Goal: Task Accomplishment & Management: Manage account settings

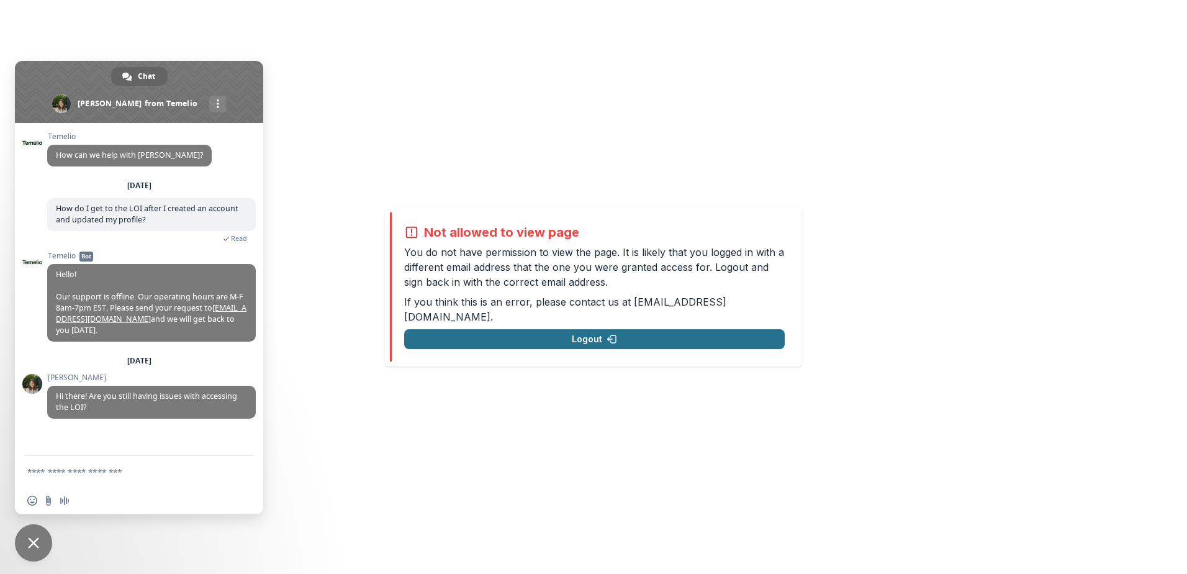
click at [585, 331] on button "Logout" at bounding box center [594, 339] width 381 height 20
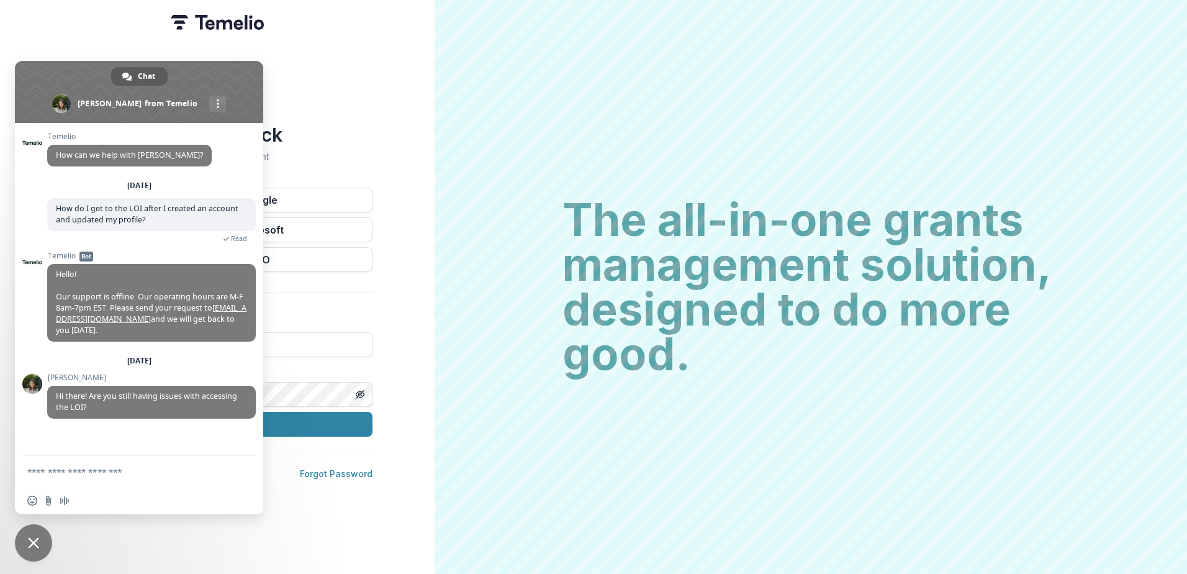
click at [148, 73] on span "Chat" at bounding box center [146, 76] width 17 height 19
click at [29, 476] on textarea "Compose your message..." at bounding box center [125, 471] width 196 height 11
type textarea "**********"
click at [32, 539] on span "Close chat" at bounding box center [33, 542] width 11 height 11
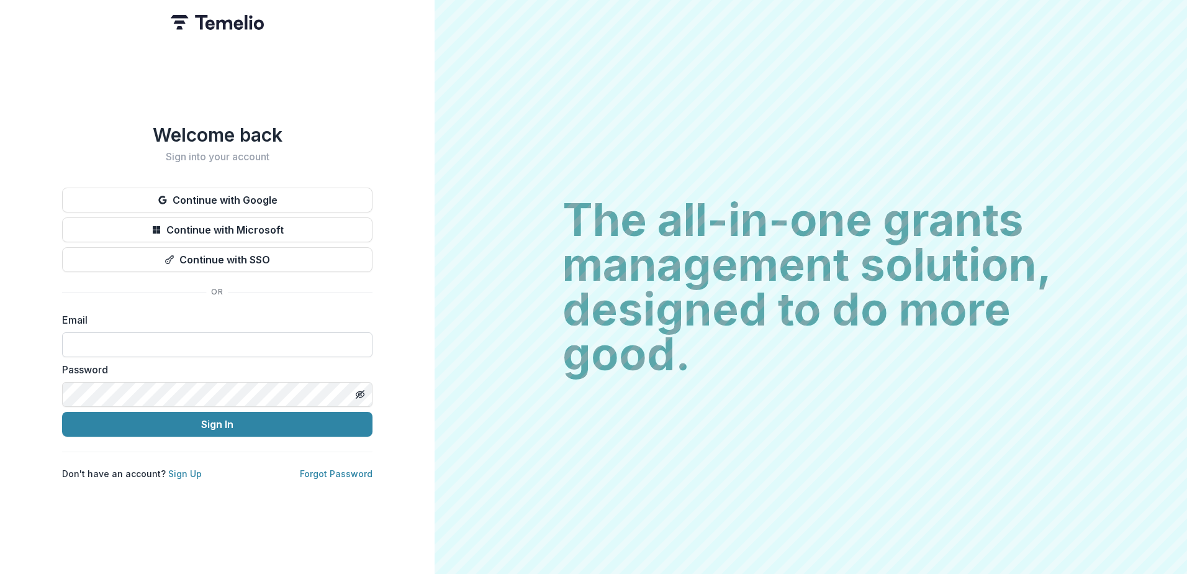
click at [91, 350] on input at bounding box center [217, 344] width 310 height 25
type input "**********"
click at [359, 392] on icon "Toggle password visibility" at bounding box center [360, 394] width 10 height 10
click at [215, 423] on button "Sign In" at bounding box center [217, 424] width 310 height 25
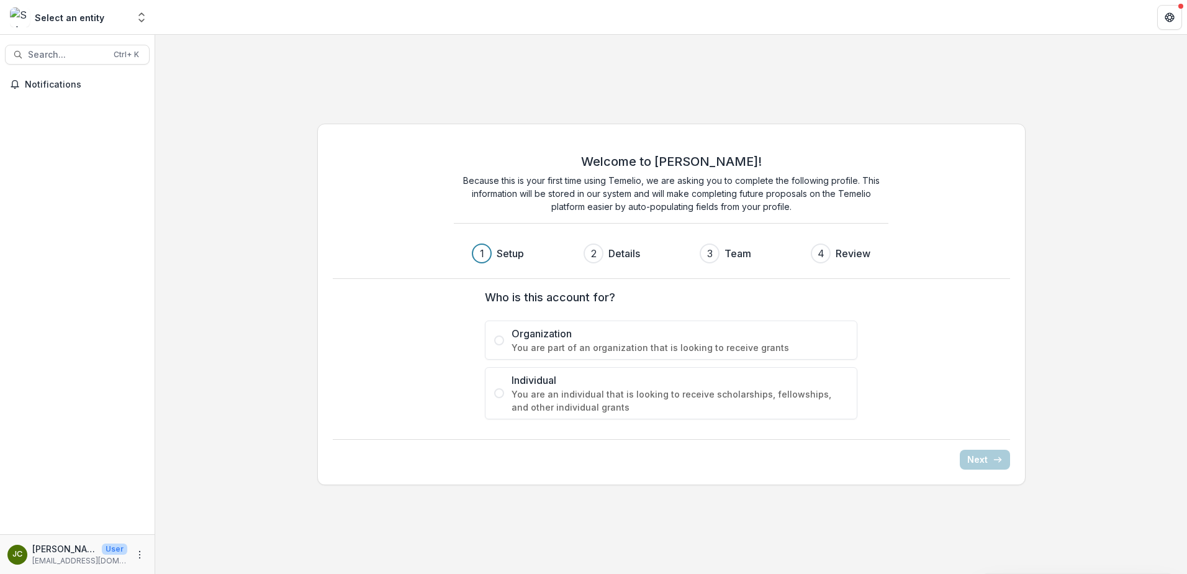
click at [16, 554] on div "JC" at bounding box center [17, 554] width 10 height 8
click at [499, 337] on span at bounding box center [499, 340] width 10 height 10
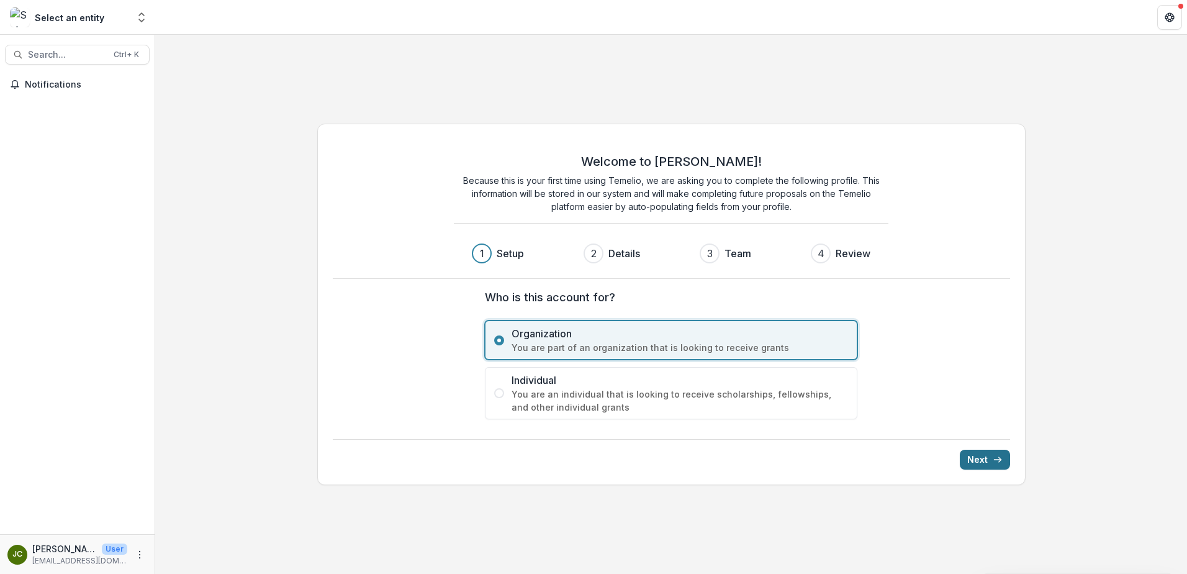
click at [975, 456] on button "Next" at bounding box center [985, 459] width 50 height 20
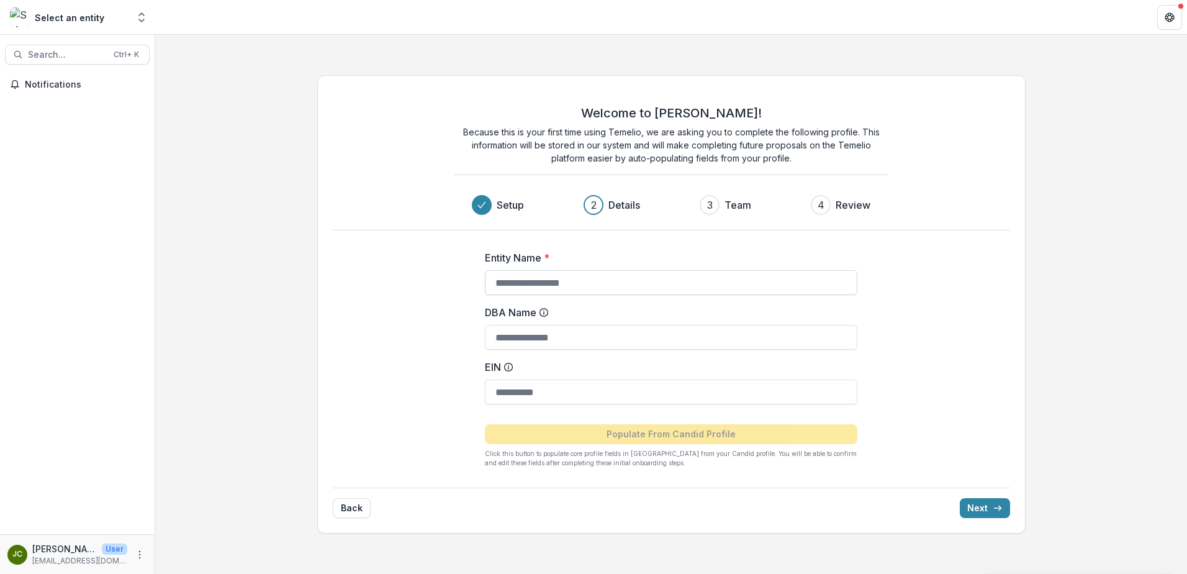
click at [495, 281] on input "Entity Name *" at bounding box center [671, 282] width 372 height 25
type input "**********"
click at [497, 338] on input "DBA Name" at bounding box center [671, 337] width 372 height 25
click at [376, 367] on div "**********" at bounding box center [671, 304] width 708 height 458
click at [497, 394] on input "EIN" at bounding box center [671, 391] width 372 height 25
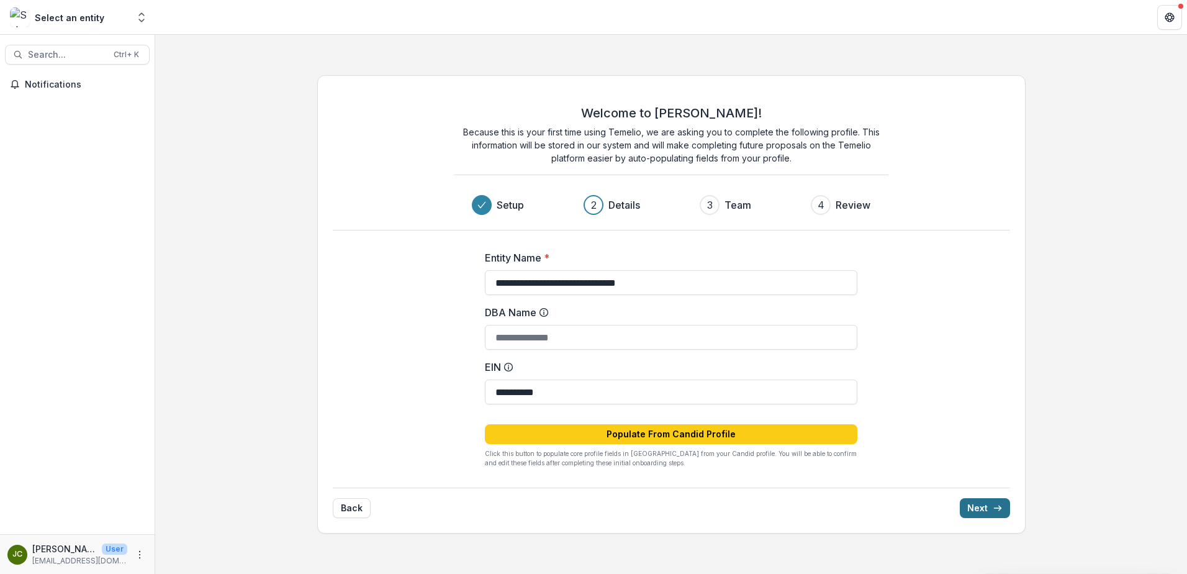
type input "**********"
click at [986, 507] on button "Next" at bounding box center [985, 508] width 50 height 20
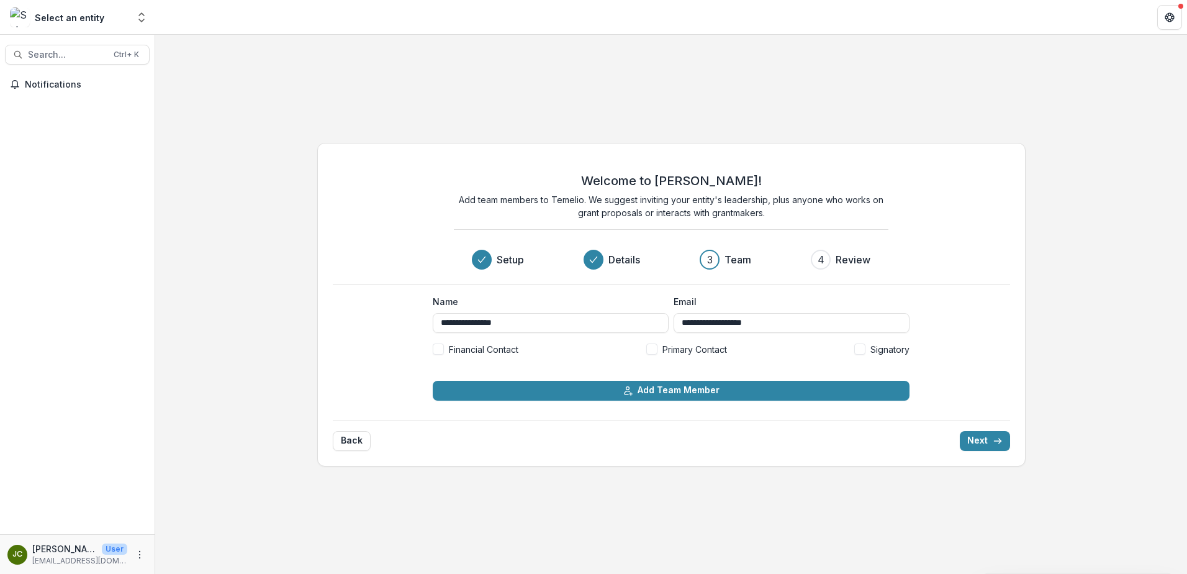
click at [652, 346] on span at bounding box center [651, 348] width 11 height 11
click at [981, 438] on button "Next" at bounding box center [985, 441] width 50 height 20
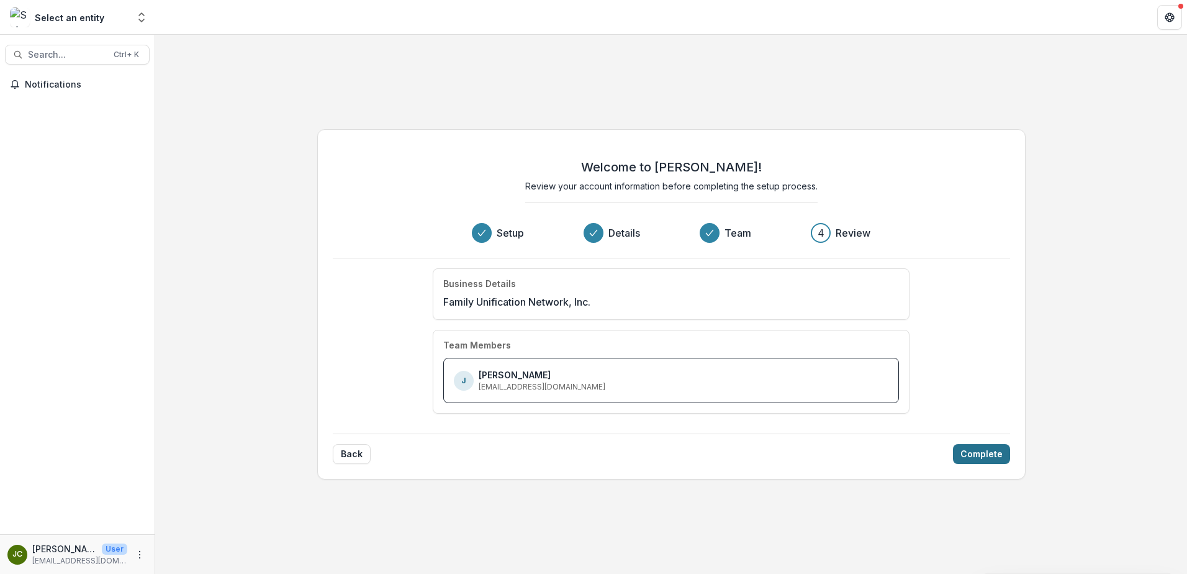
click at [973, 451] on button "Complete" at bounding box center [981, 454] width 57 height 20
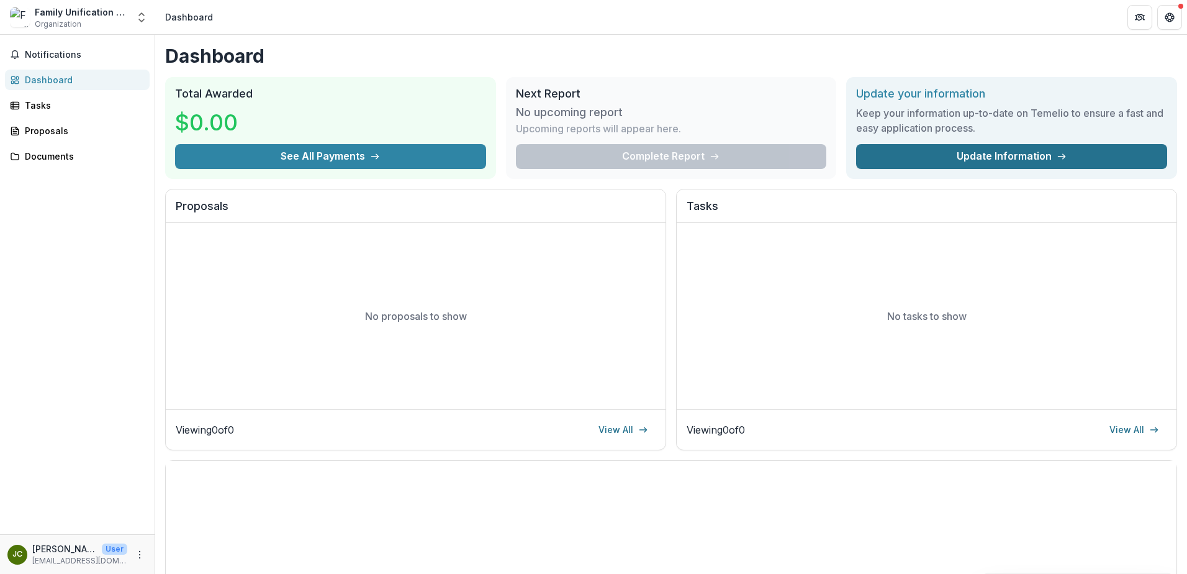
click at [988, 153] on link "Update Information" at bounding box center [1011, 156] width 311 height 25
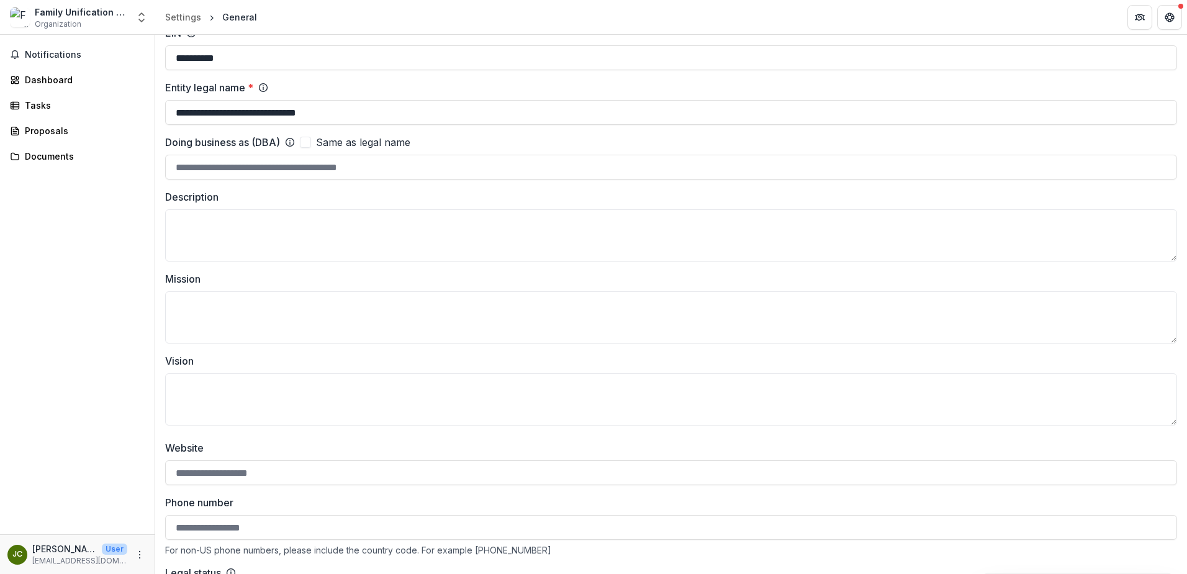
scroll to position [104, 0]
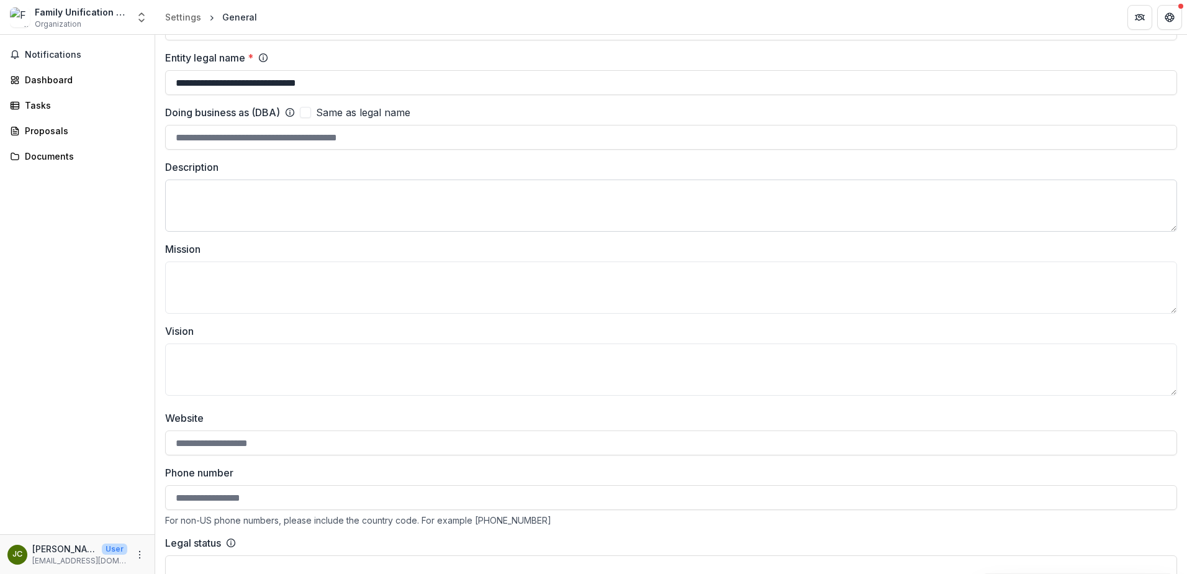
click at [190, 194] on textarea "Description" at bounding box center [671, 205] width 1012 height 52
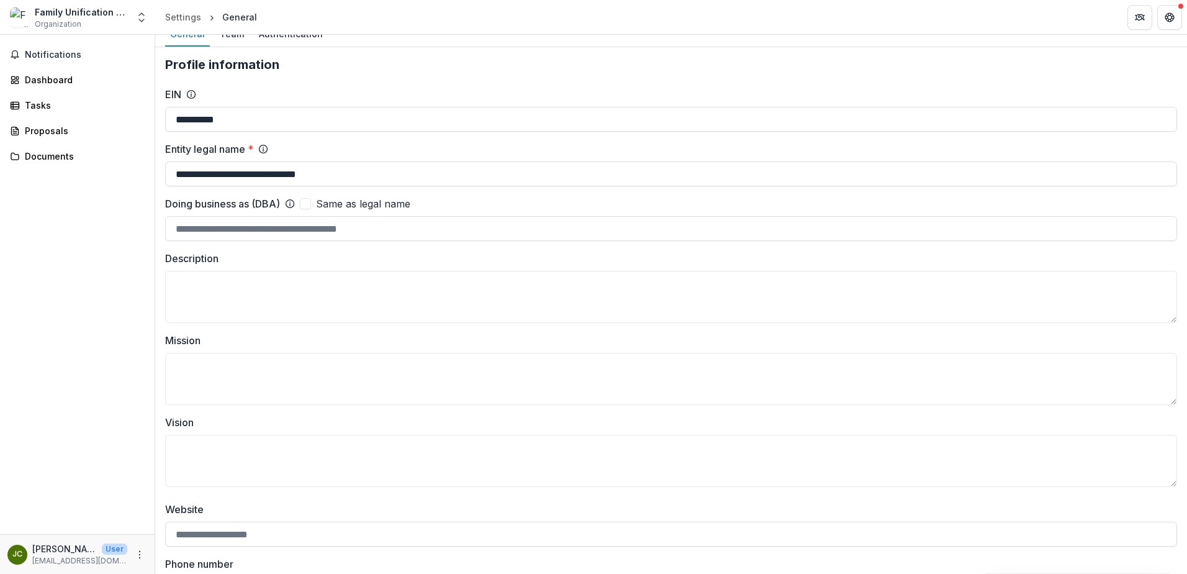
scroll to position [7, 0]
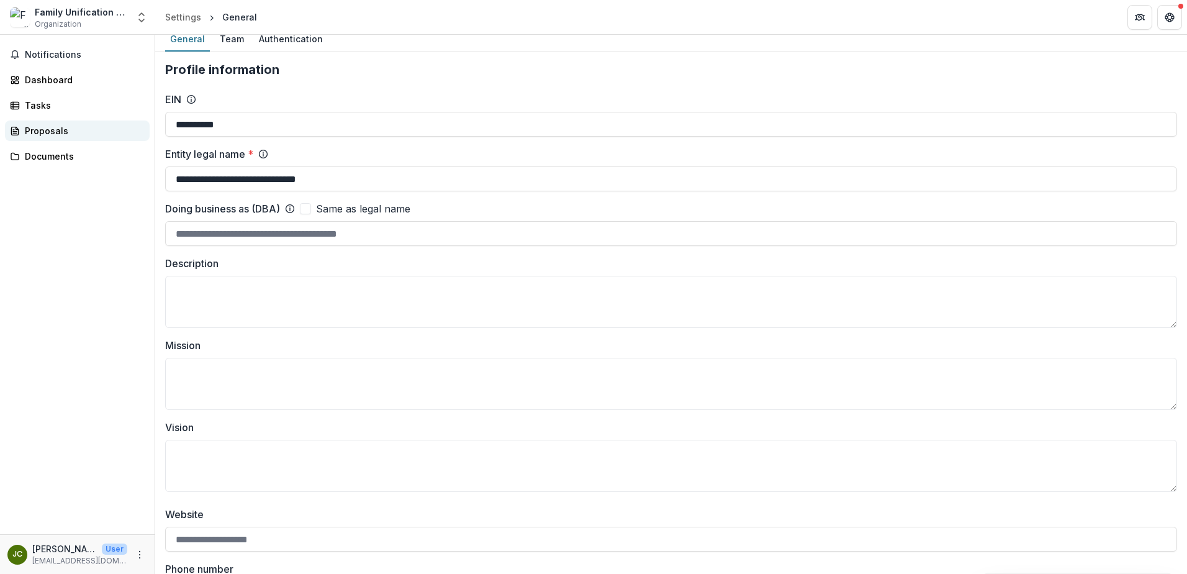
click at [31, 132] on div "Proposals" at bounding box center [82, 130] width 115 height 13
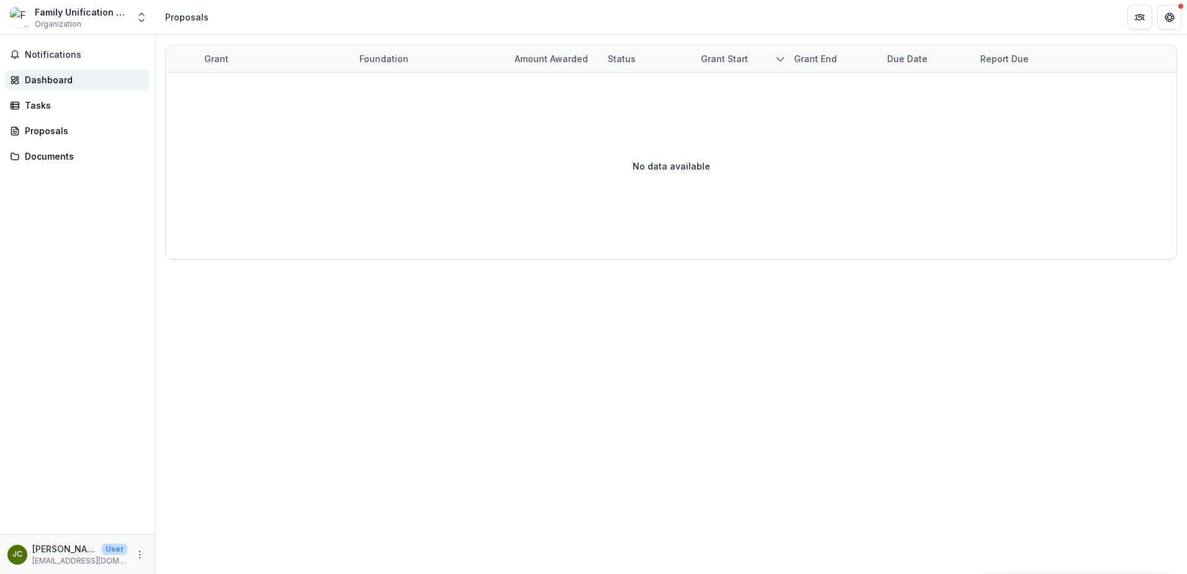
click at [35, 78] on div "Dashboard" at bounding box center [82, 79] width 115 height 13
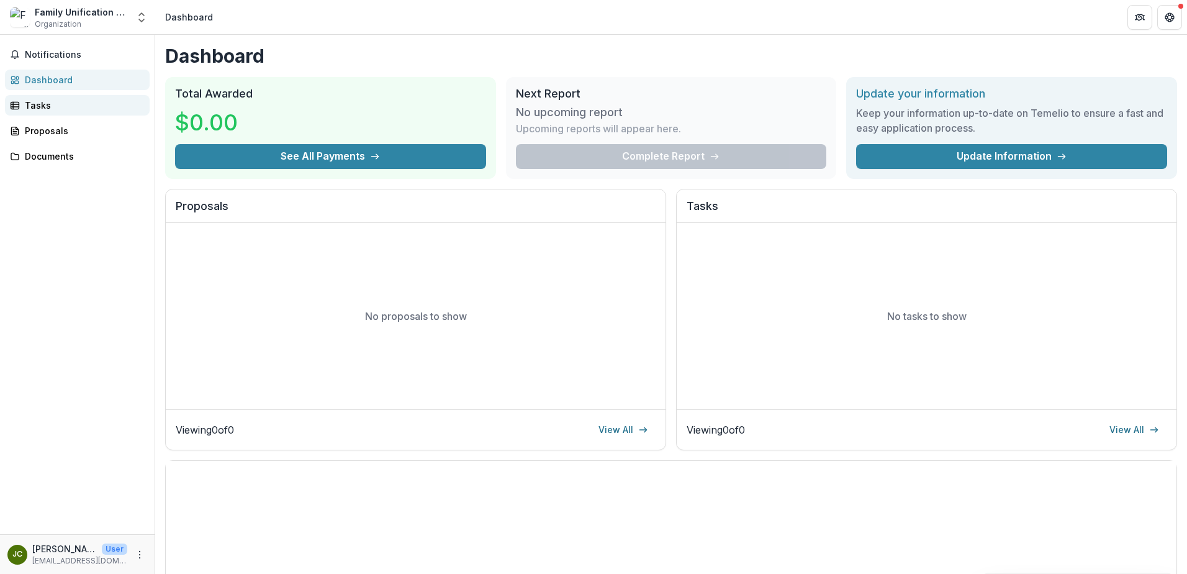
click at [35, 108] on div "Tasks" at bounding box center [82, 105] width 115 height 13
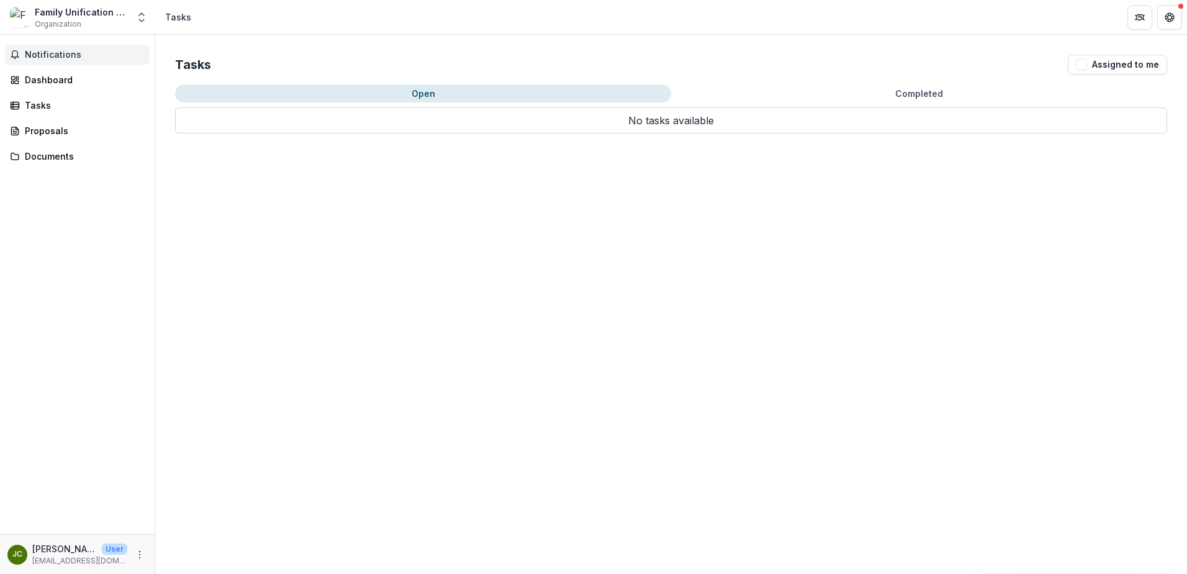
click at [37, 55] on span "Notifications" at bounding box center [85, 55] width 120 height 11
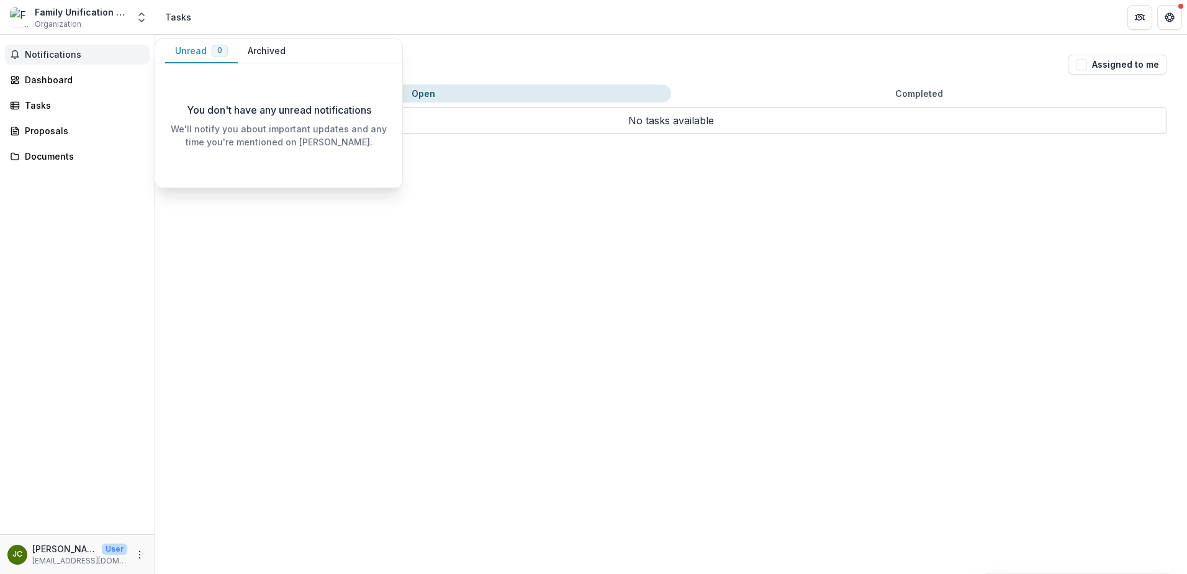
click at [267, 47] on button "Archived" at bounding box center [267, 51] width 58 height 24
click at [54, 80] on div "Dashboard" at bounding box center [82, 79] width 115 height 13
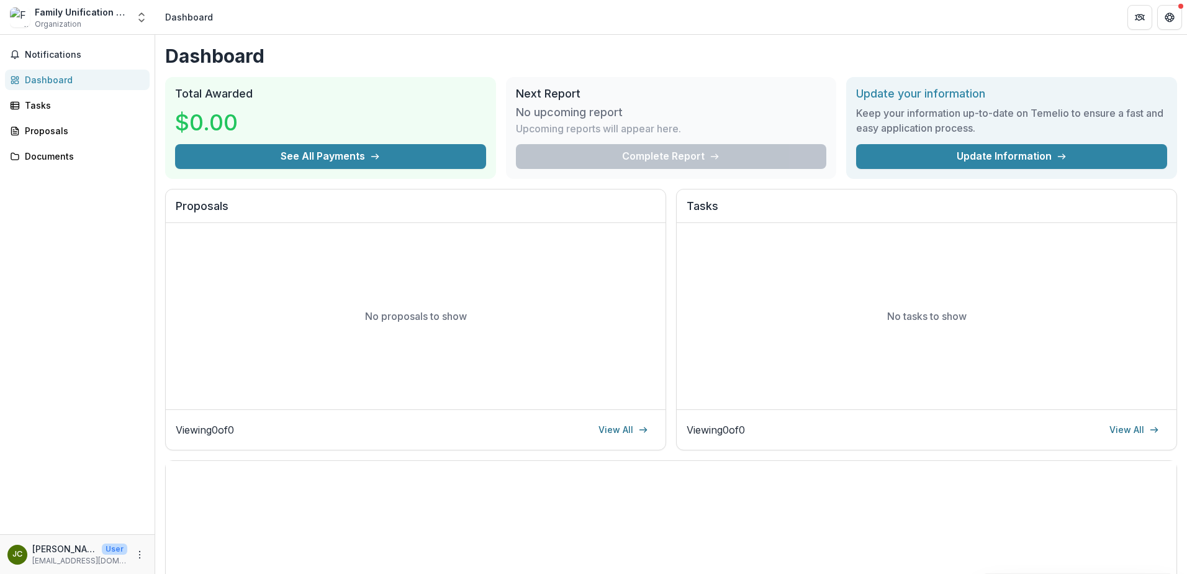
drag, startPoint x: 1182, startPoint y: 245, endPoint x: 1189, endPoint y: 352, distance: 107.6
click at [1186, 352] on html "Skip to content Family Unification Network, Inc. Organization Nonprofits Family…" at bounding box center [593, 287] width 1187 height 574
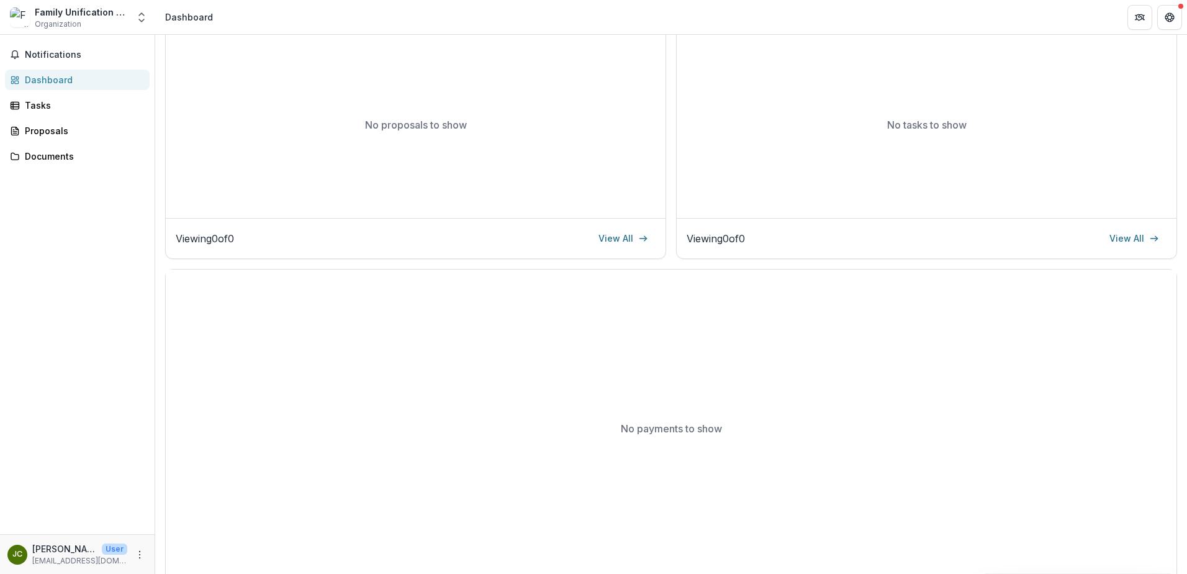
scroll to position [215, 0]
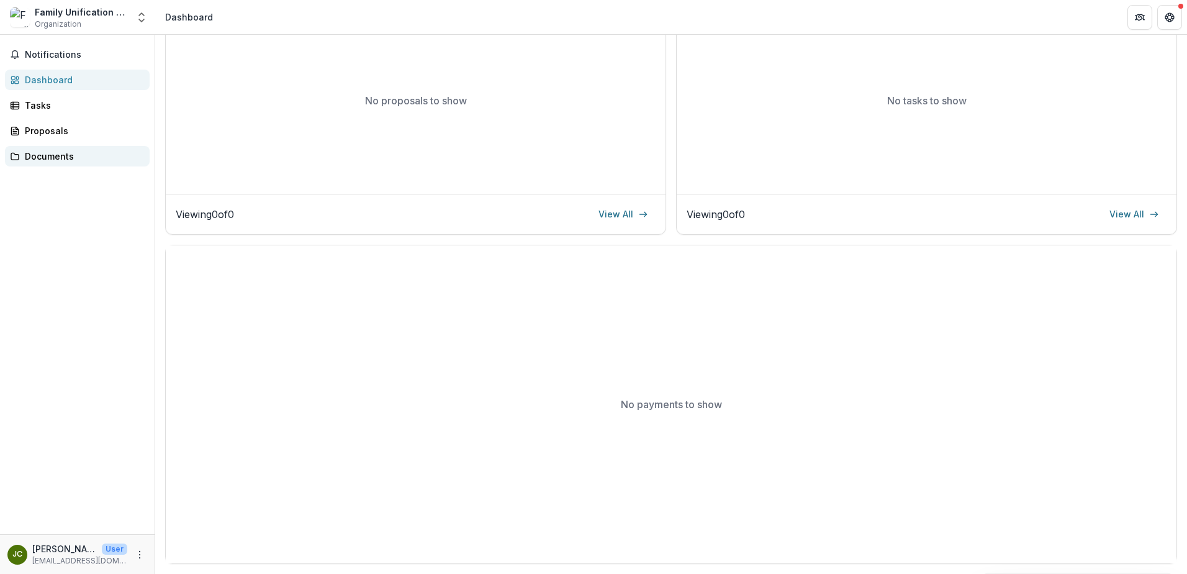
click at [30, 161] on div "Documents" at bounding box center [82, 156] width 115 height 13
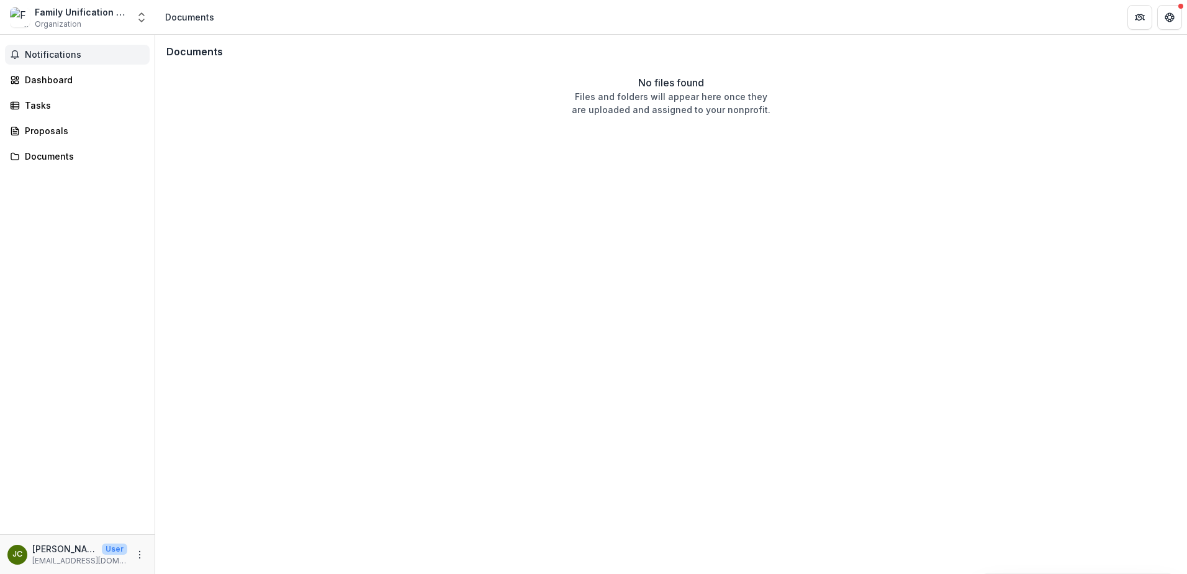
click at [42, 52] on span "Notifications" at bounding box center [85, 55] width 120 height 11
click at [42, 84] on div "Dashboard" at bounding box center [82, 79] width 115 height 13
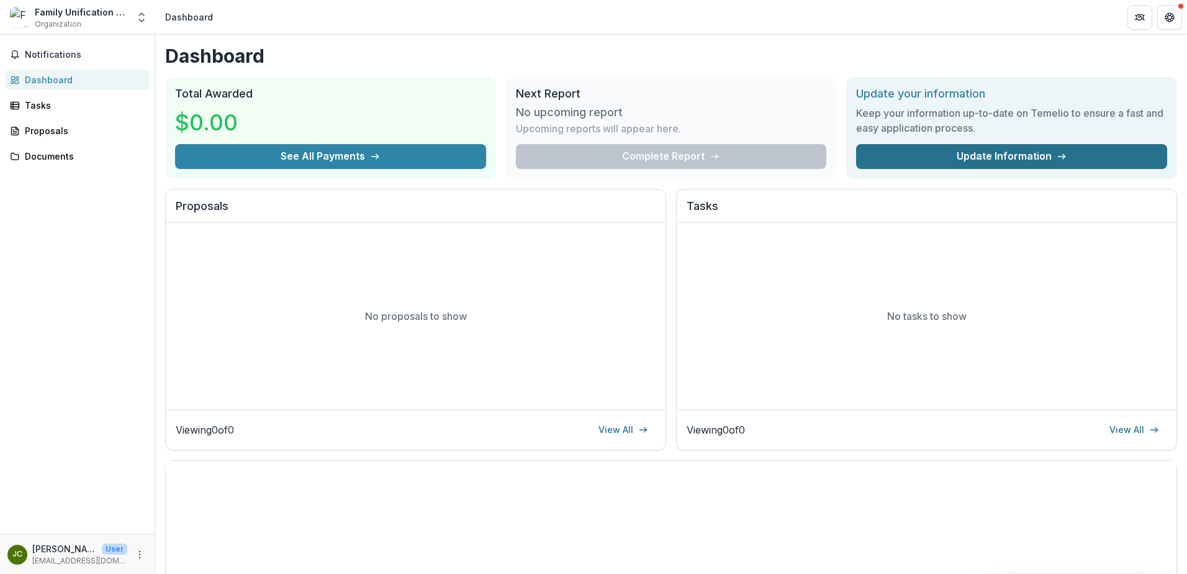
click at [1015, 158] on link "Update Information" at bounding box center [1011, 156] width 311 height 25
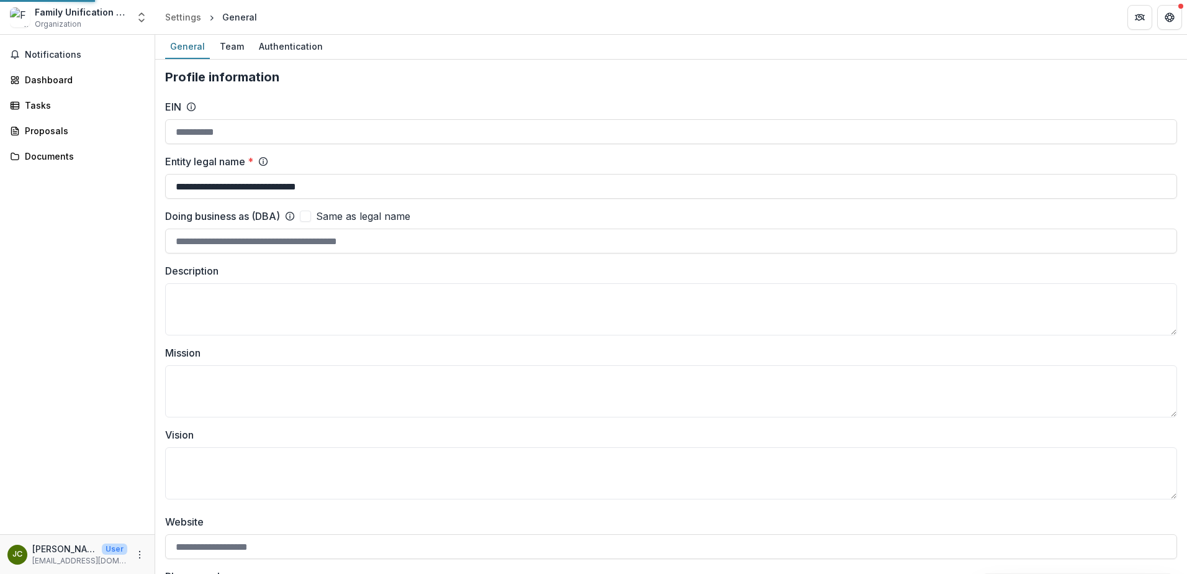
type input "**********"
click at [178, 292] on textarea "Description" at bounding box center [671, 309] width 1012 height 52
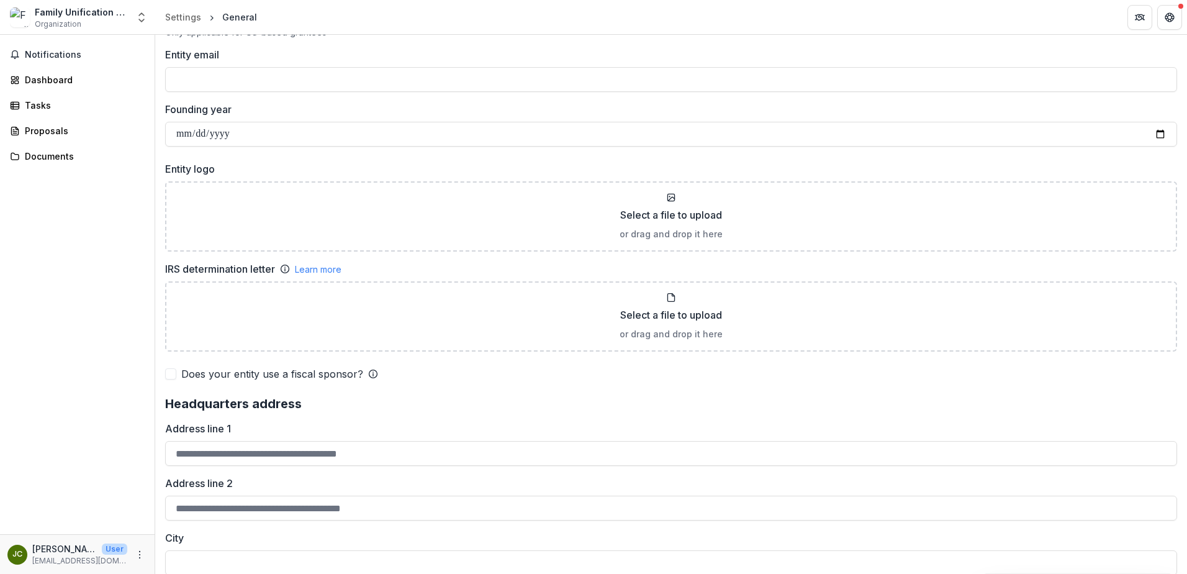
scroll to position [245, 0]
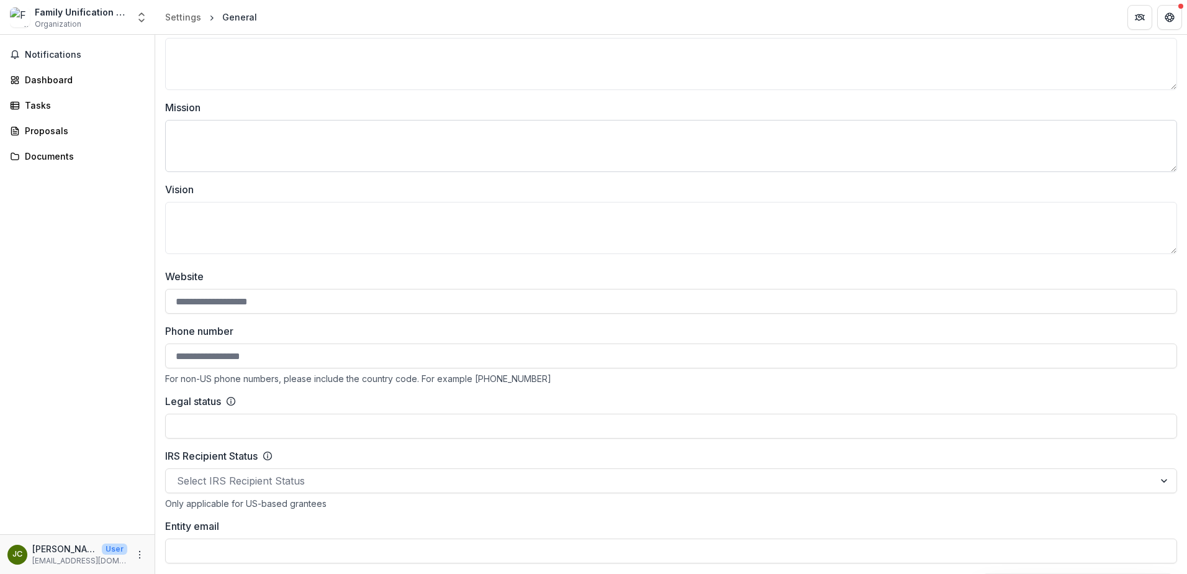
click at [219, 149] on textarea "Mission" at bounding box center [671, 146] width 1012 height 52
click at [172, 543] on input "Entity email" at bounding box center [671, 550] width 1012 height 25
click at [188, 548] on input "Entity email" at bounding box center [671, 550] width 1012 height 25
type input "**********"
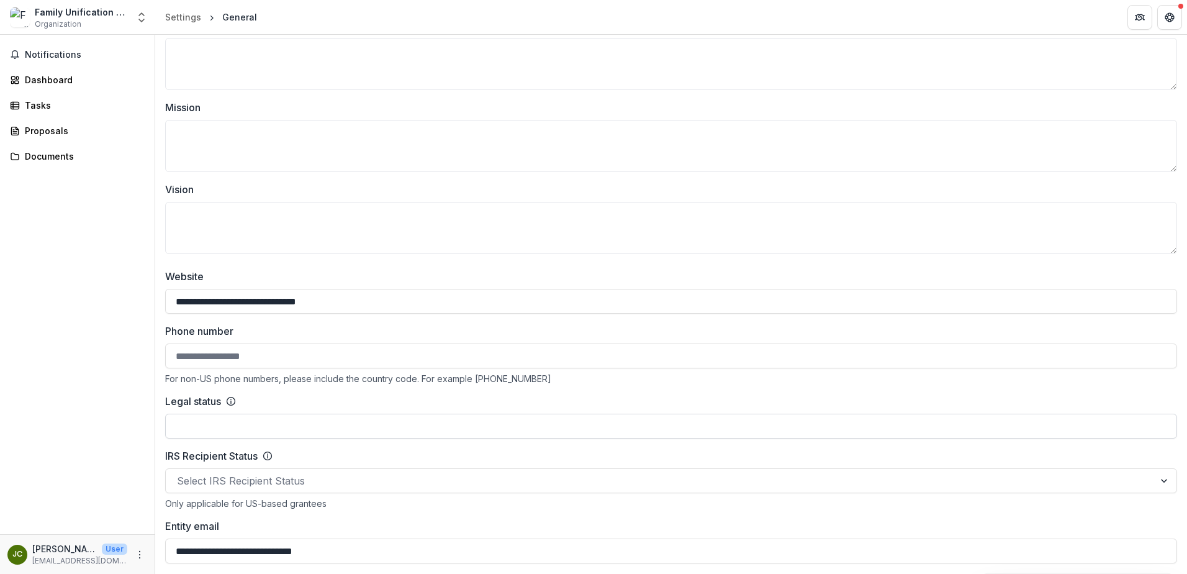
type input "**********"
type input "*********"
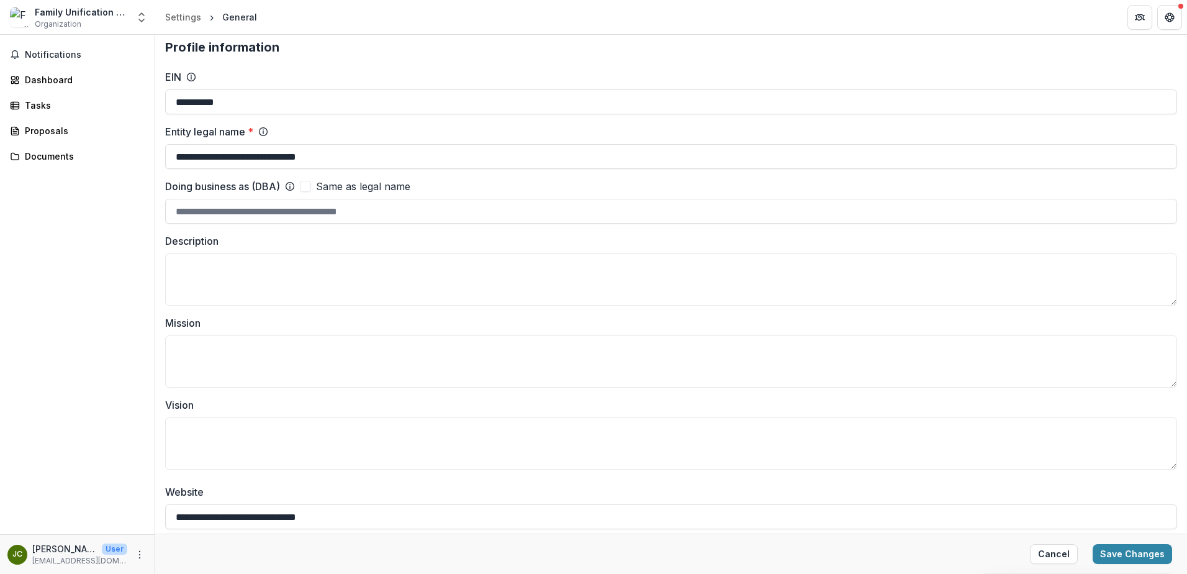
scroll to position [12, 0]
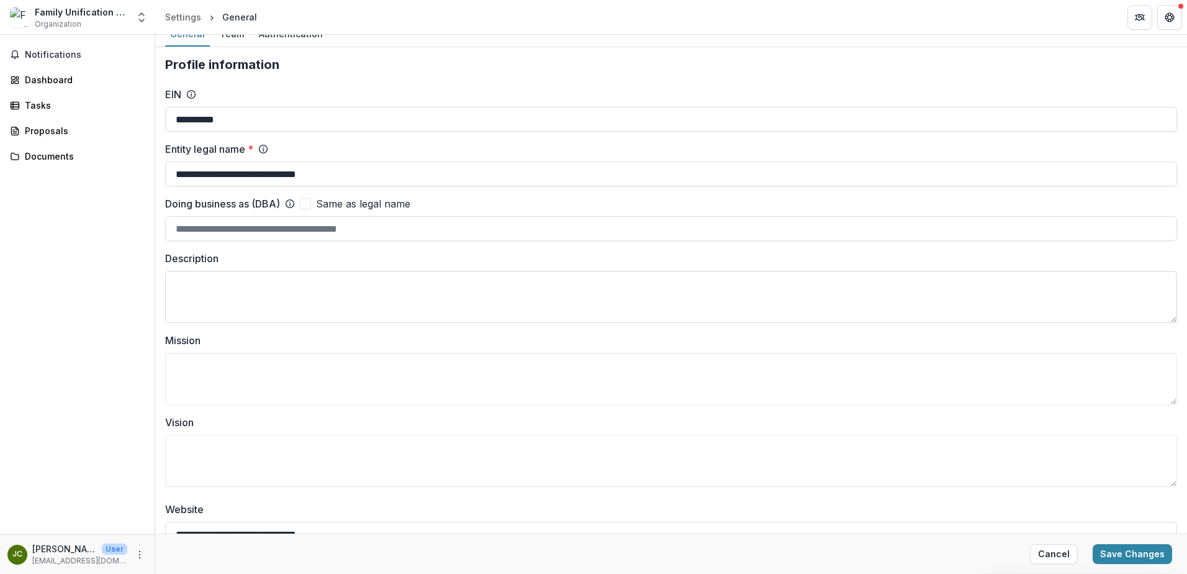
drag, startPoint x: 184, startPoint y: 278, endPoint x: 183, endPoint y: 294, distance: 15.5
click at [183, 294] on textarea "Description" at bounding box center [671, 297] width 1012 height 52
click at [184, 375] on textarea "Mission" at bounding box center [671, 379] width 1012 height 52
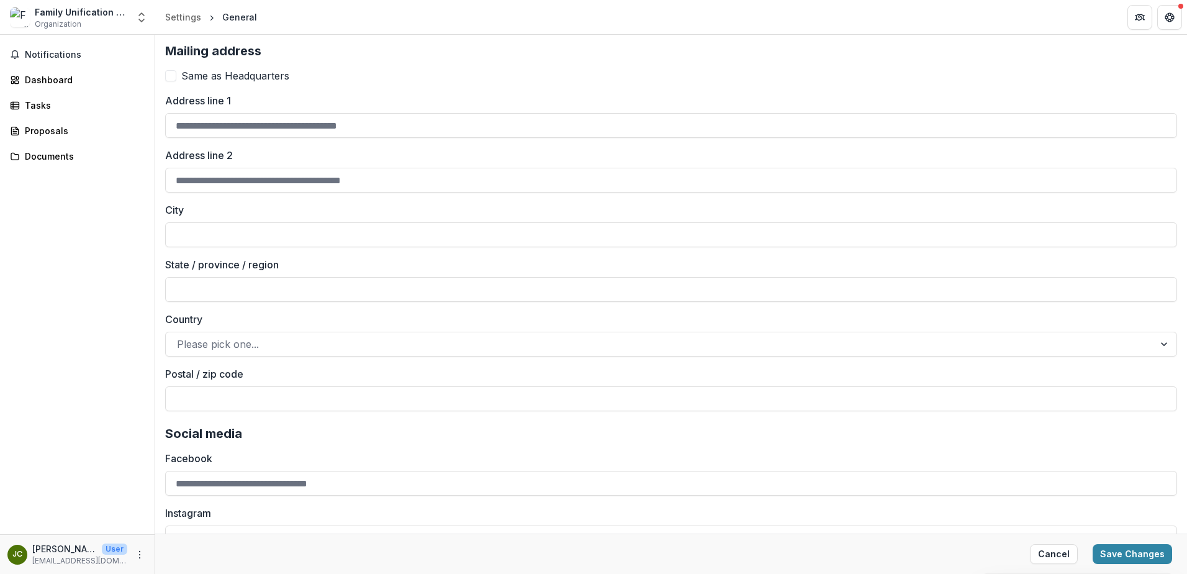
scroll to position [1617, 0]
